Goal: Complete application form

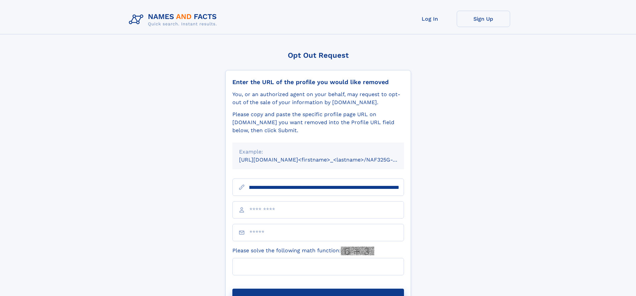
scroll to position [0, 77]
type input "**********"
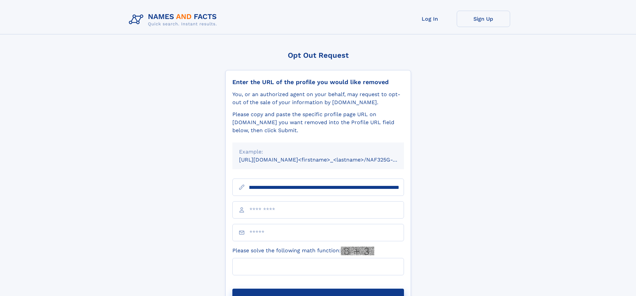
scroll to position [0, 77]
type input "**********"
